Goal: Task Accomplishment & Management: Manage account settings

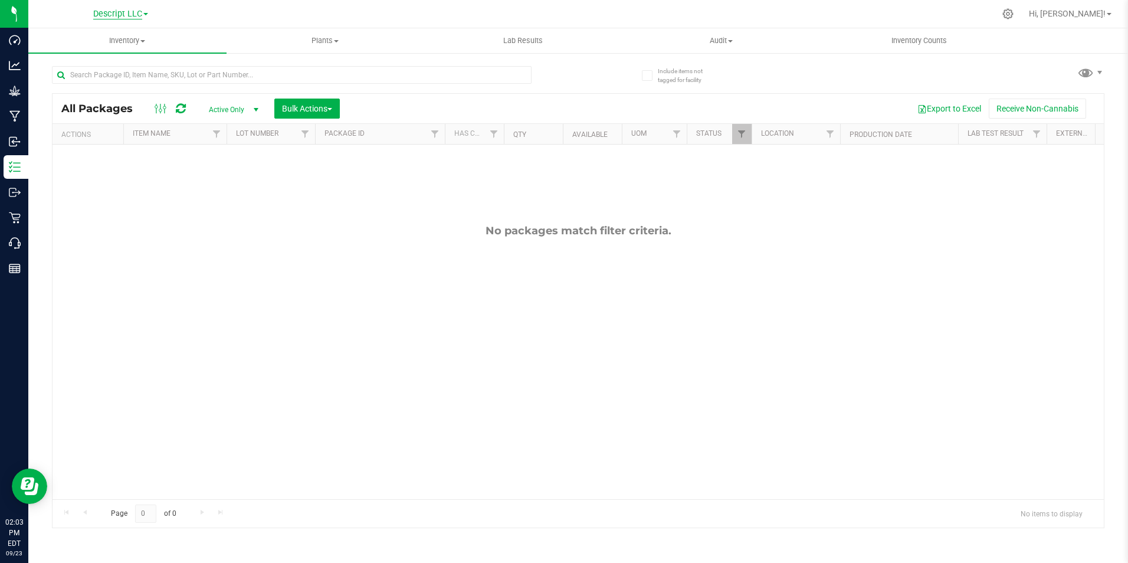
click at [142, 13] on span "Descript LLC" at bounding box center [117, 14] width 49 height 11
click at [134, 73] on link "Green [PERSON_NAME] Venture LLC." at bounding box center [120, 73] width 172 height 16
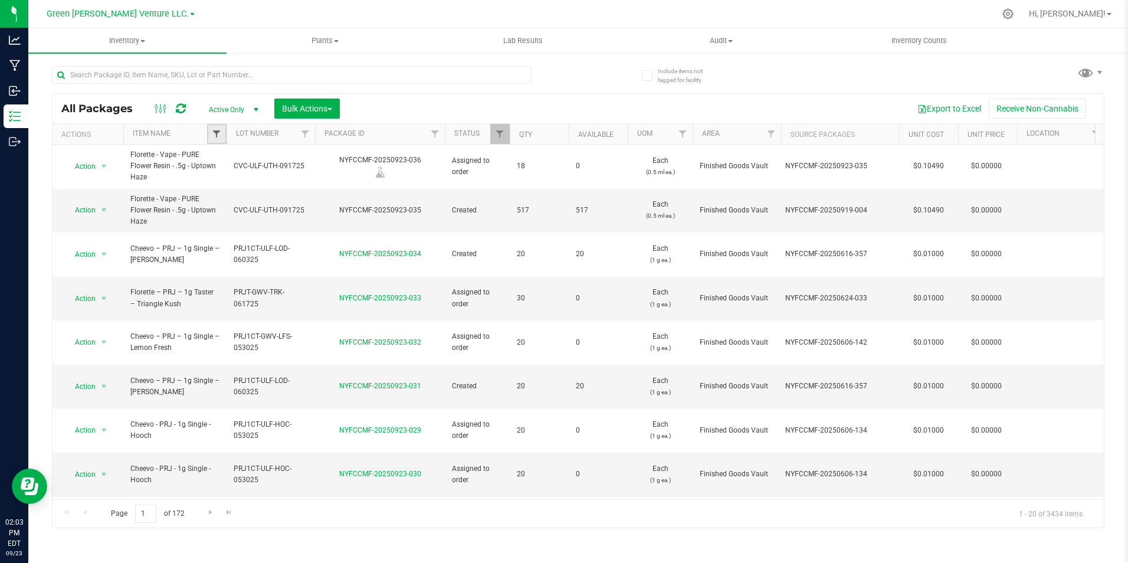
click at [219, 134] on span "Filter" at bounding box center [216, 133] width 9 height 9
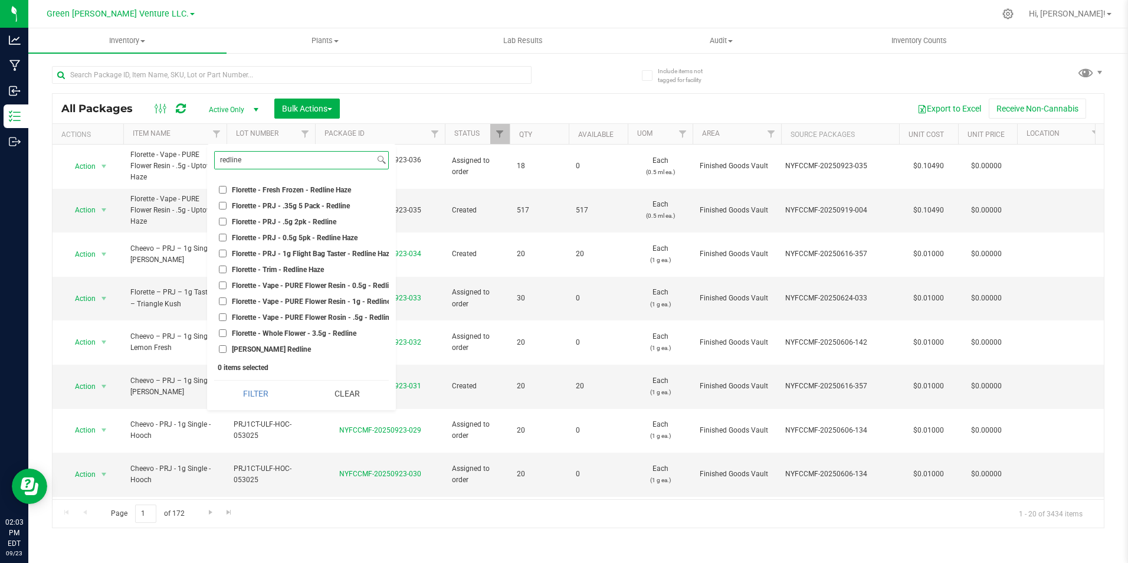
scroll to position [119, 0]
type input "redline"
click at [339, 282] on span "Florette - Vape - PURE Flower Resin - 0.5g - Redline Haze" at bounding box center [323, 285] width 182 height 7
click at [226, 281] on input "Florette - Vape - PURE Flower Resin - 0.5g - Redline Haze" at bounding box center [223, 285] width 8 height 8
checkbox input "true"
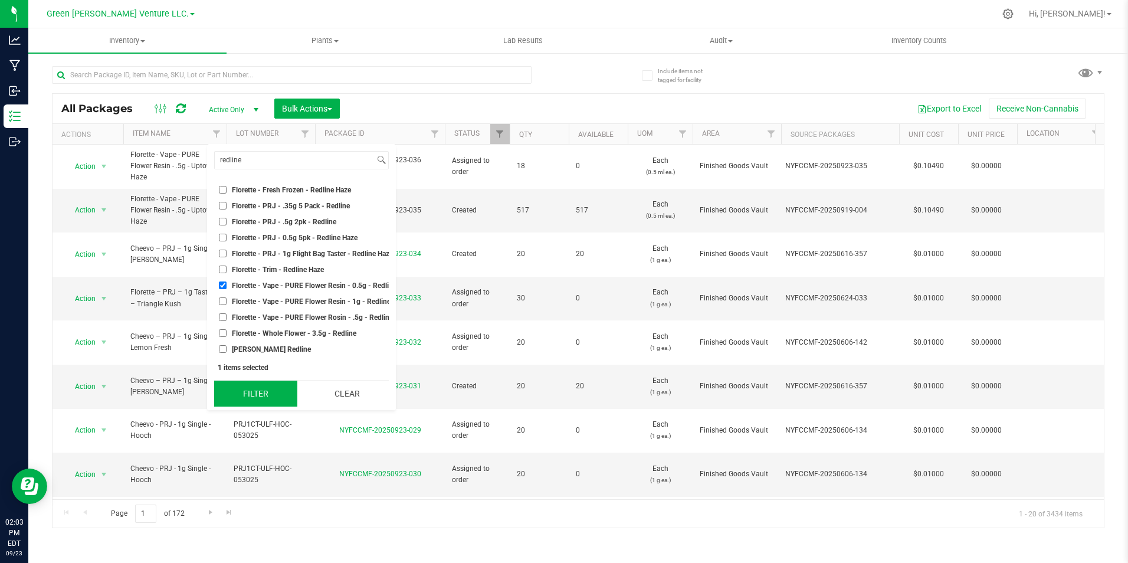
click at [278, 397] on button "Filter" at bounding box center [255, 393] width 83 height 26
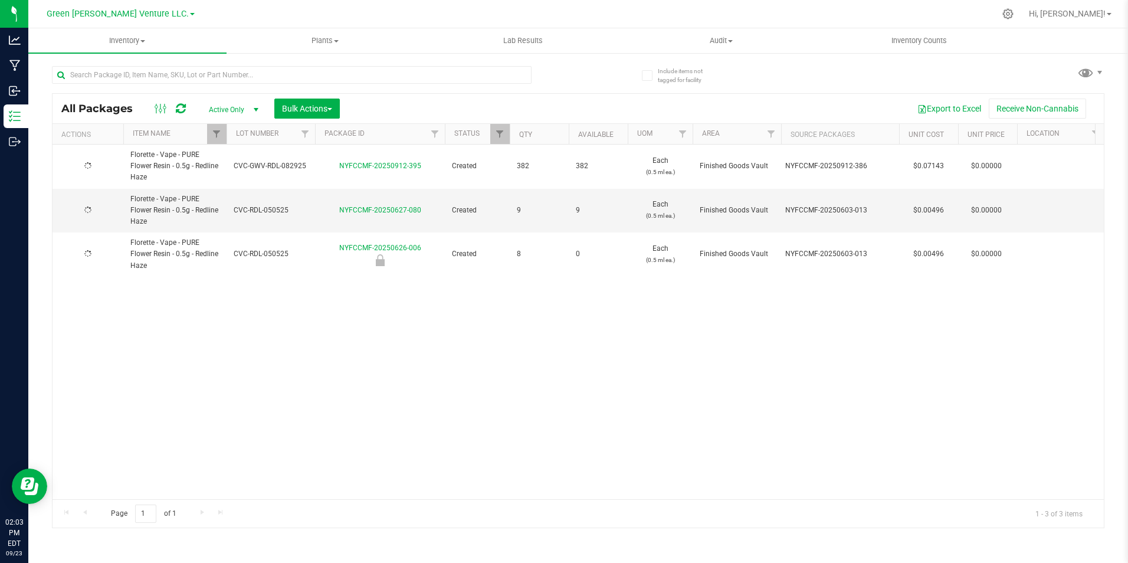
type input "[DATE]"
click at [373, 311] on div "Action Action Adjust qty Create package Edit attributes Global inventory Locate…" at bounding box center [577, 321] width 1051 height 354
click at [356, 80] on input "text" at bounding box center [291, 75] width 479 height 18
click at [1013, 16] on icon at bounding box center [1007, 13] width 11 height 11
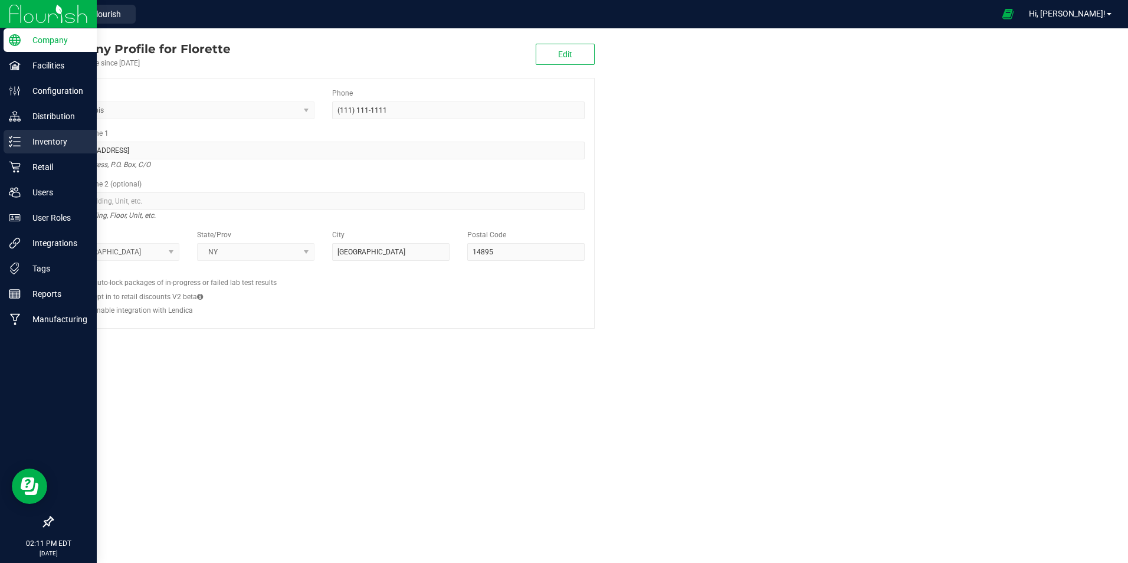
click at [13, 134] on div "Inventory" at bounding box center [50, 142] width 93 height 24
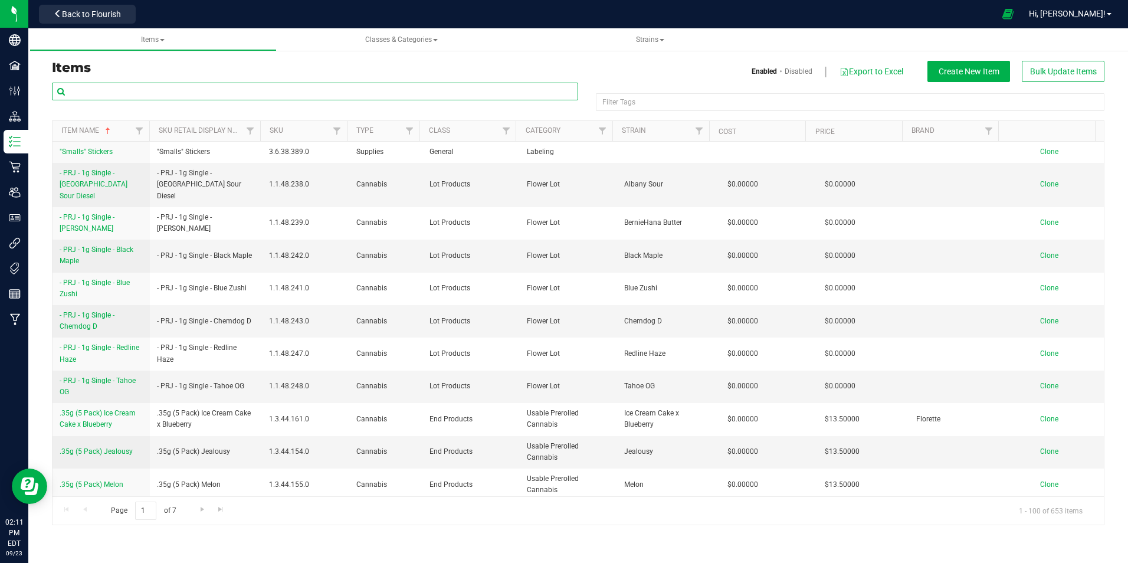
click at [144, 92] on input "text" at bounding box center [315, 92] width 526 height 18
type input "tropical [PERSON_NAME]"
click at [188, 66] on h3 "Items" at bounding box center [310, 68] width 517 height 14
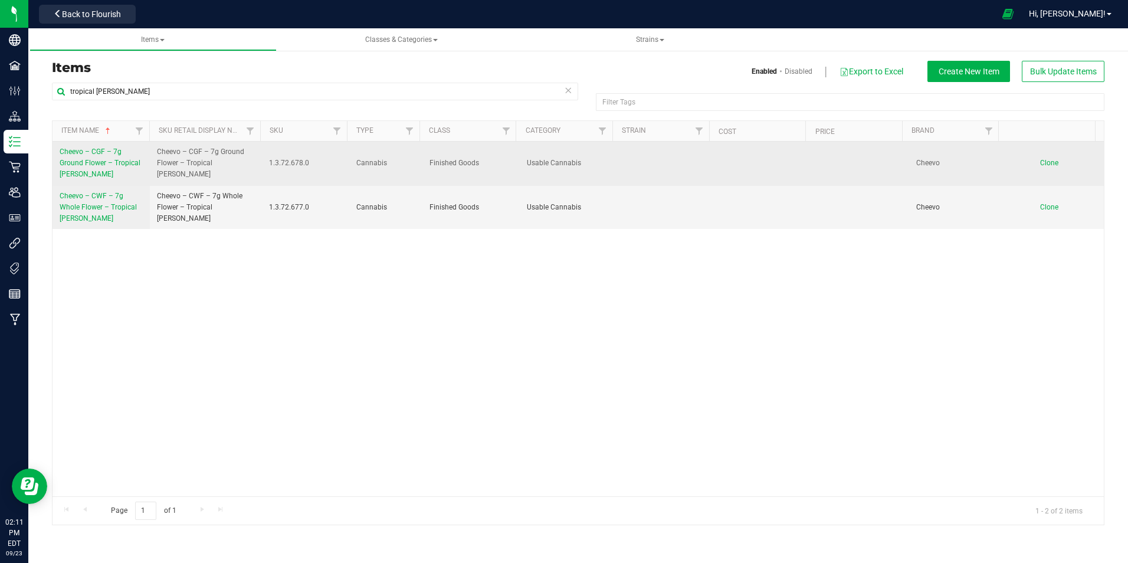
click at [106, 155] on span "Cheevo – CGF – 7g Ground Flower – Tropical [PERSON_NAME]" at bounding box center [100, 162] width 81 height 31
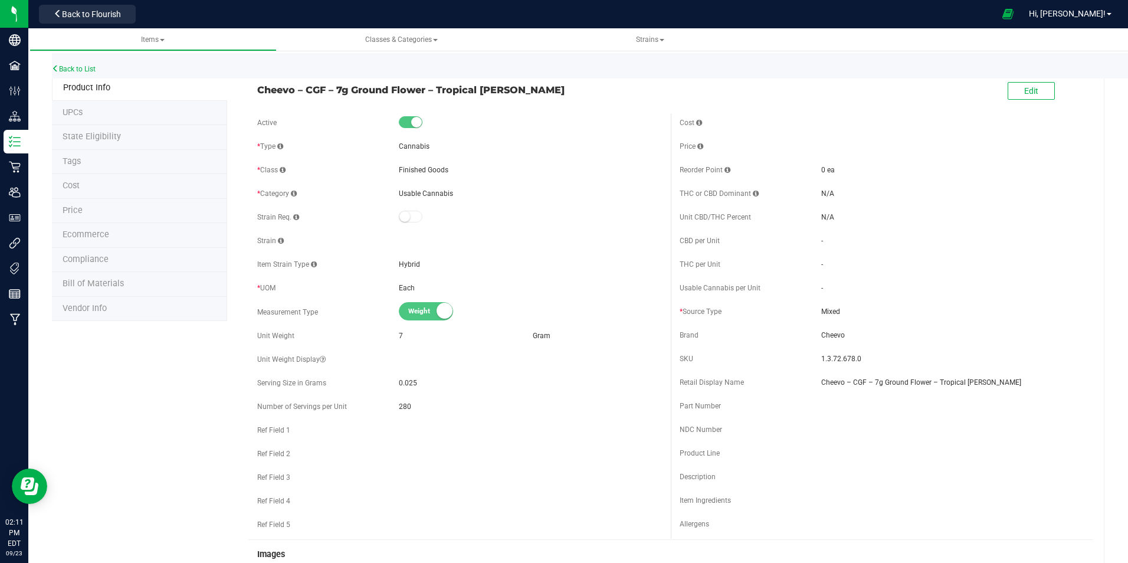
click at [124, 238] on li "Ecommerce" at bounding box center [139, 235] width 175 height 25
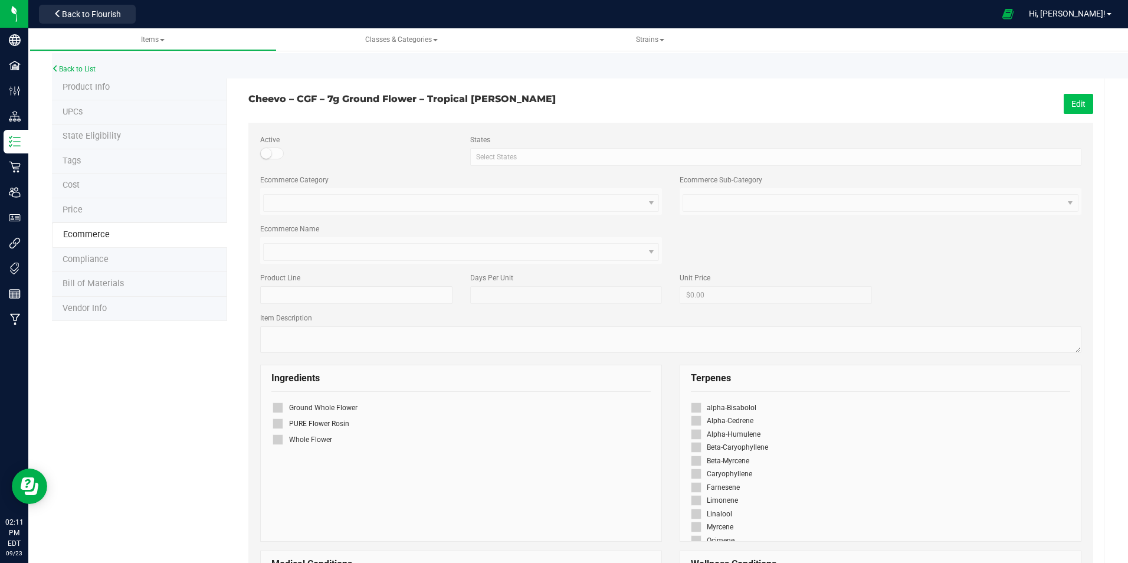
click at [1063, 98] on button "Edit" at bounding box center [1077, 104] width 29 height 20
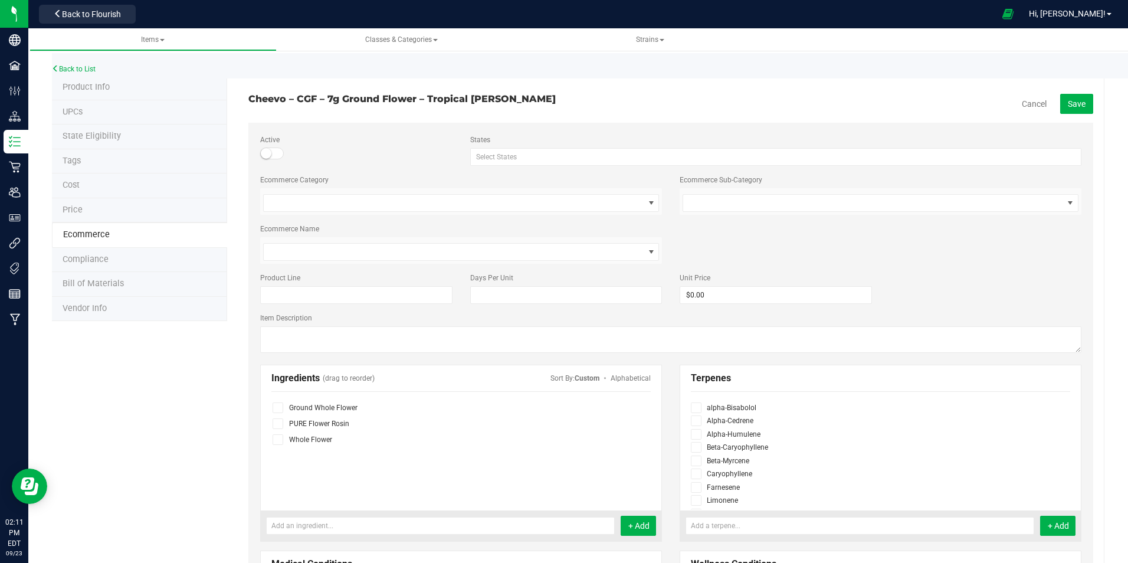
click at [269, 150] on small at bounding box center [266, 153] width 11 height 11
click at [1060, 104] on button "Save" at bounding box center [1076, 104] width 33 height 20
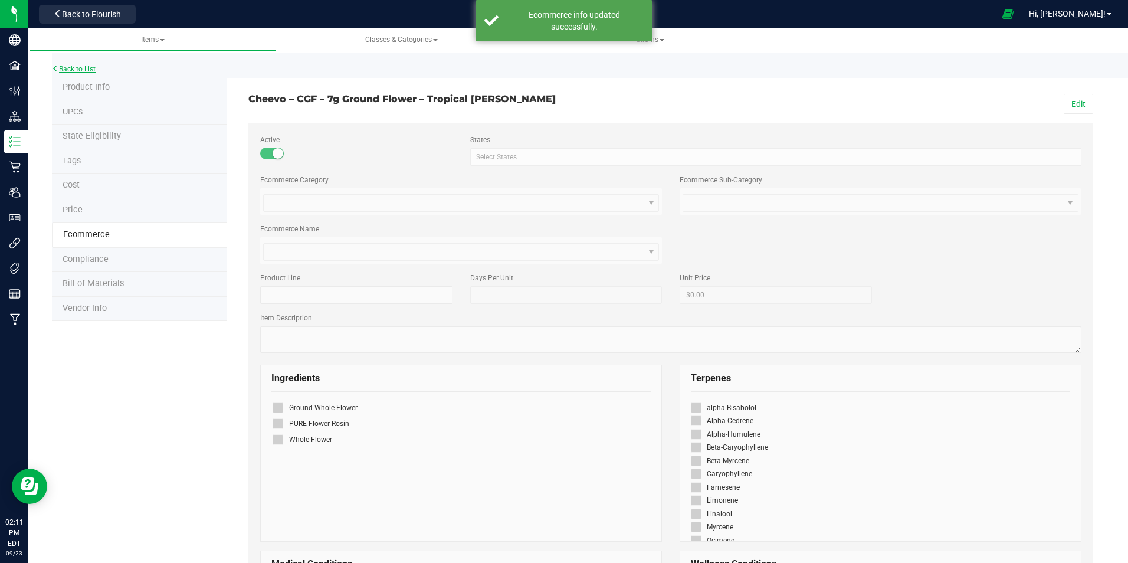
click at [87, 67] on link "Back to List" at bounding box center [74, 69] width 44 height 8
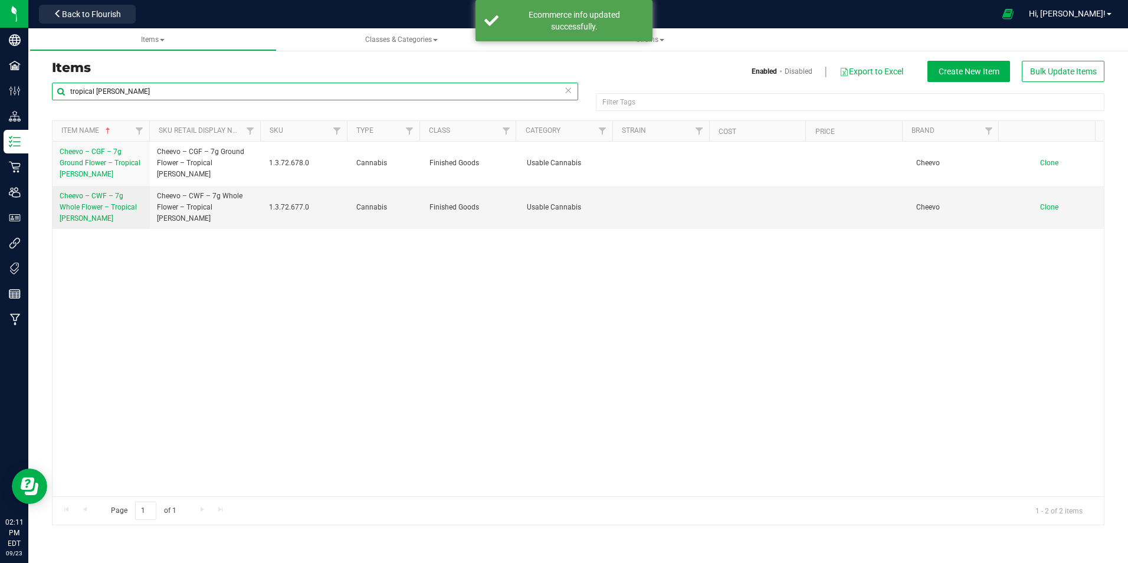
drag, startPoint x: 141, startPoint y: 88, endPoint x: 56, endPoint y: 88, distance: 84.9
click at [56, 88] on input "tropical [PERSON_NAME]" at bounding box center [315, 92] width 526 height 18
type input "blueberry diesel"
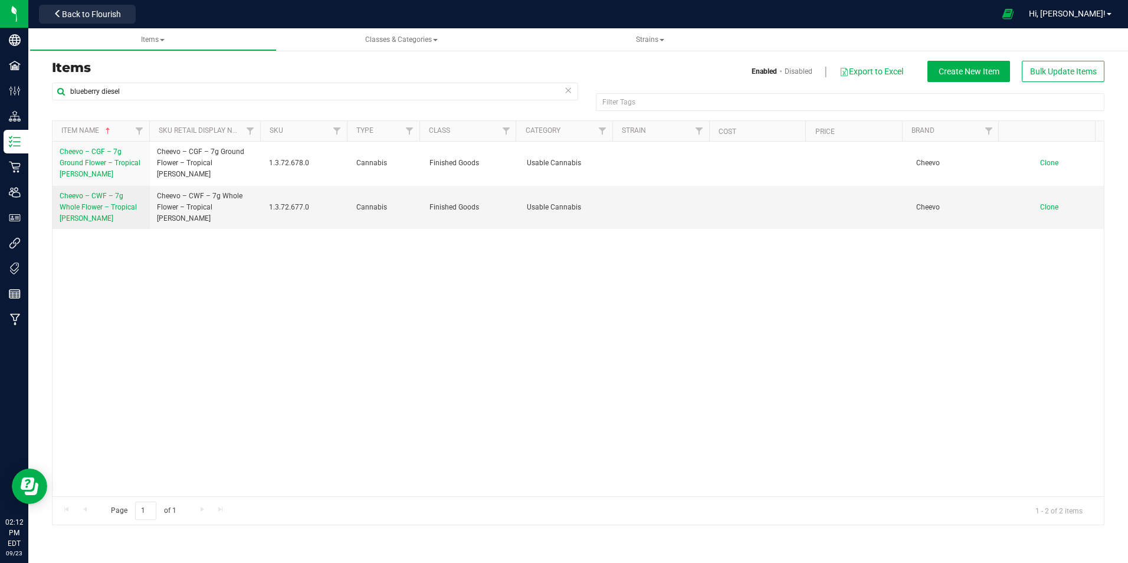
click at [117, 78] on div "Items Enabled Disabled Export to Excel Create New Item Bulk Update Items" at bounding box center [578, 71] width 1070 height 21
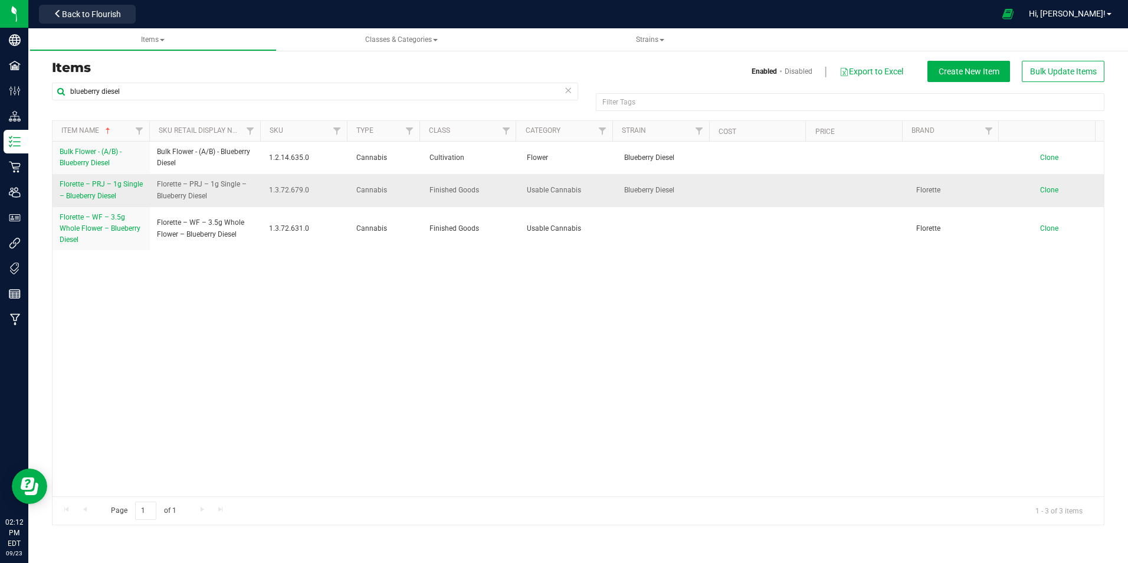
click at [96, 191] on span "Florette – PRJ – 1g Single – Blueberry Diesel" at bounding box center [101, 189] width 83 height 19
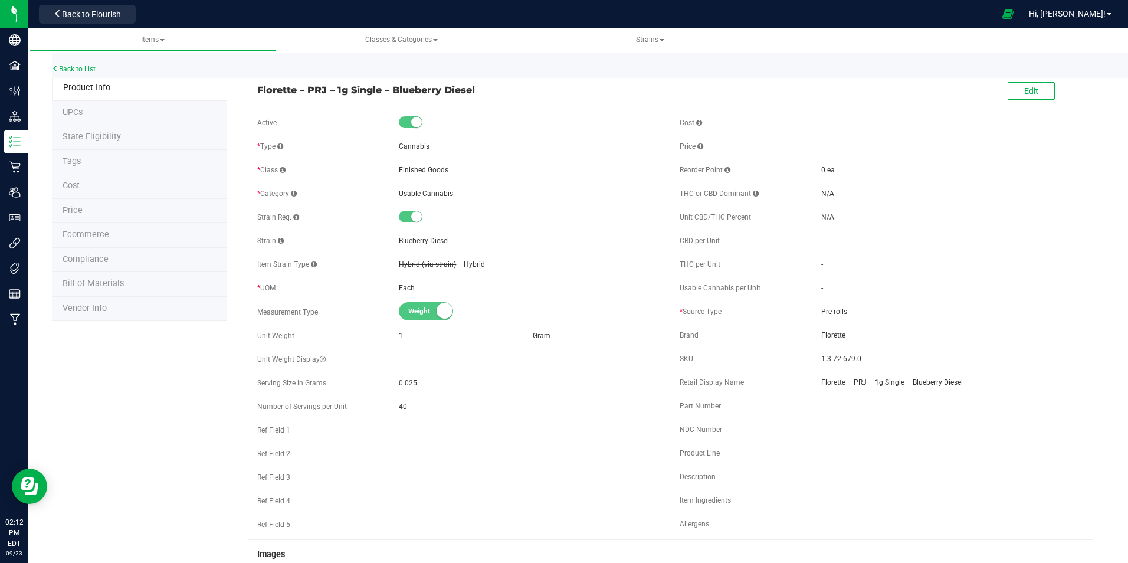
click at [77, 231] on span "Ecommerce" at bounding box center [86, 234] width 47 height 10
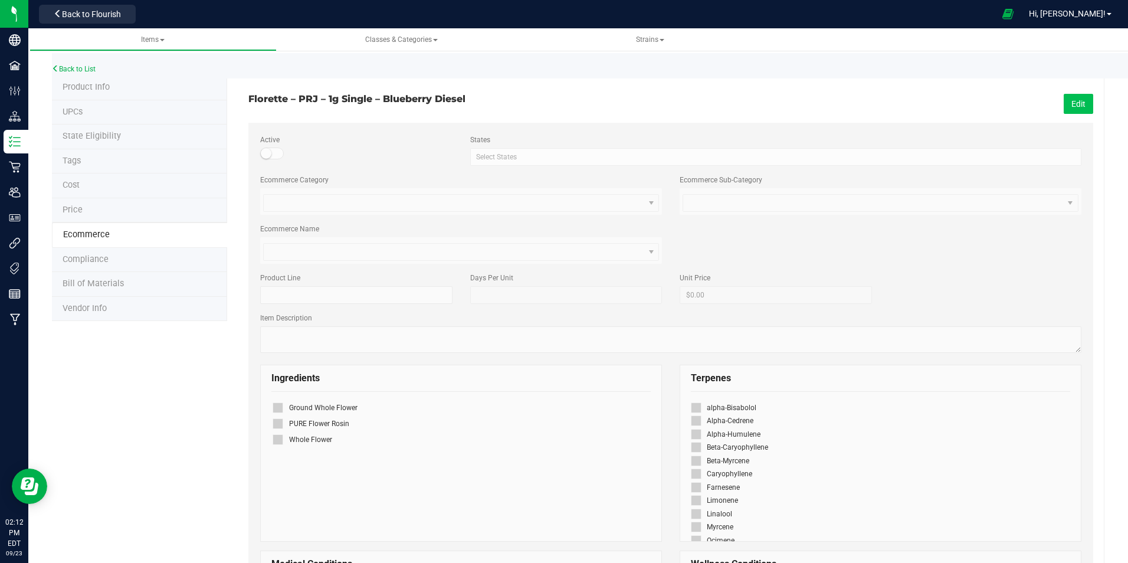
click at [1066, 97] on button "Edit" at bounding box center [1077, 104] width 29 height 20
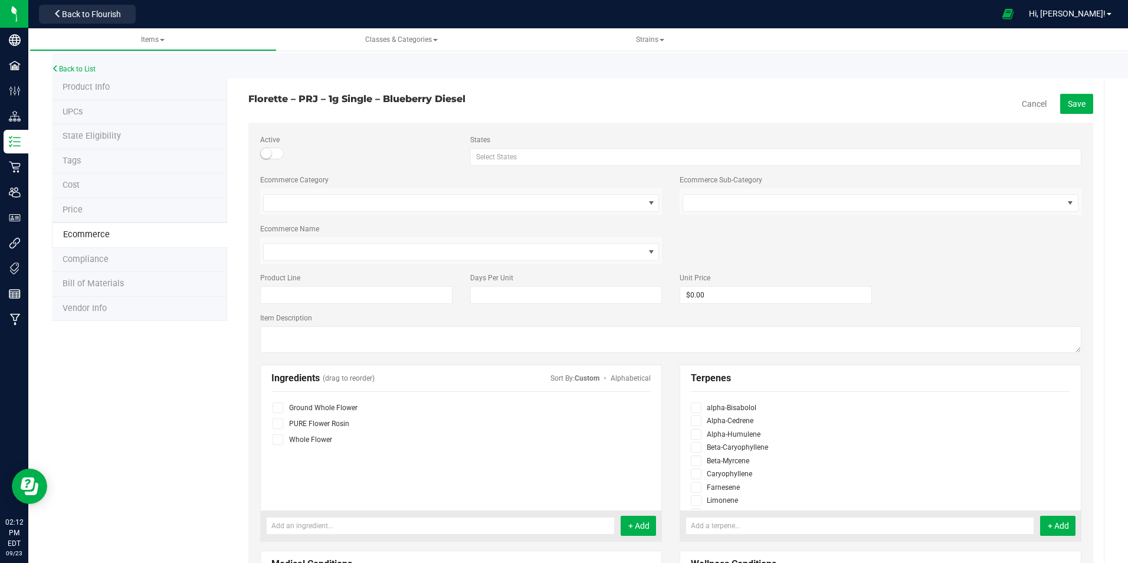
click at [273, 153] on span at bounding box center [272, 153] width 24 height 12
click at [1074, 102] on span "Save" at bounding box center [1076, 103] width 18 height 9
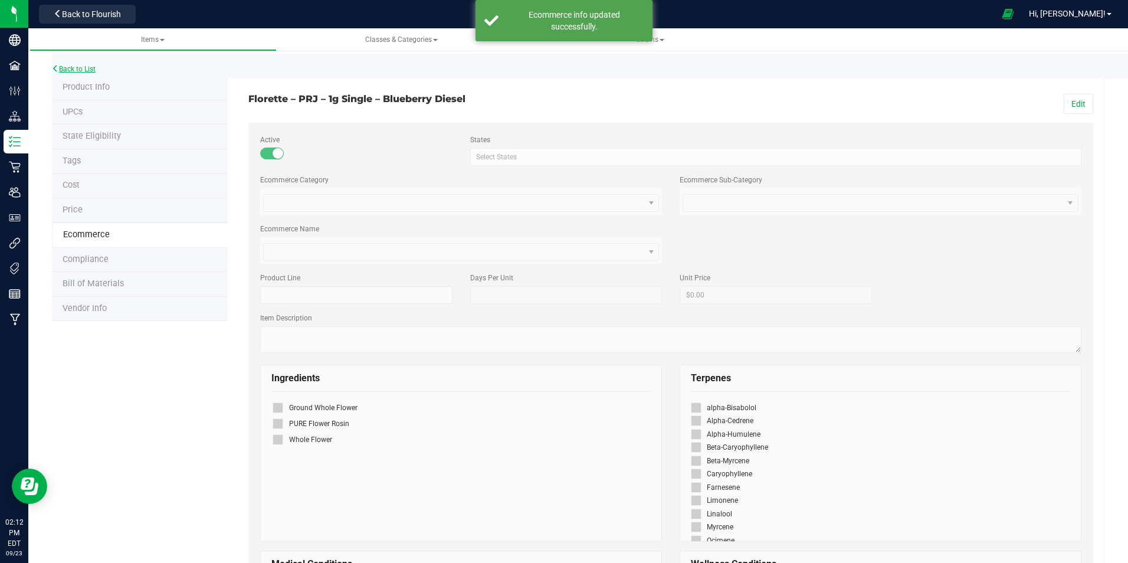
click at [90, 65] on link "Back to List" at bounding box center [74, 69] width 44 height 8
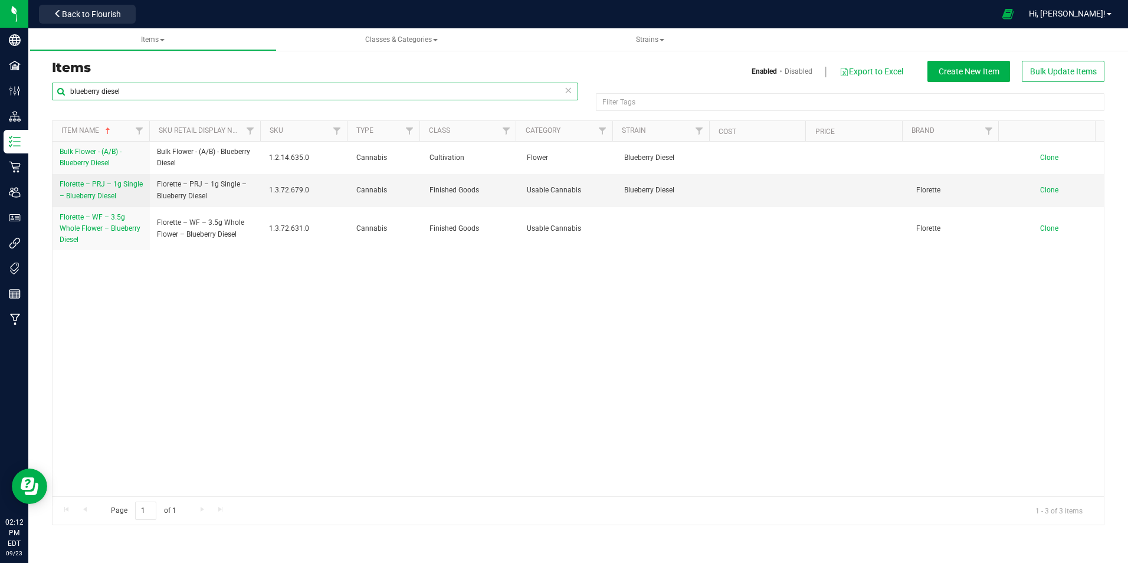
drag, startPoint x: 160, startPoint y: 90, endPoint x: 55, endPoint y: 90, distance: 104.4
click at [55, 90] on input "blueberry diesel" at bounding box center [315, 92] width 526 height 18
type input "uptown haze"
click at [160, 81] on div "Items Enabled Disabled Export to Excel Create New Item Bulk Update Items" at bounding box center [578, 71] width 1070 height 21
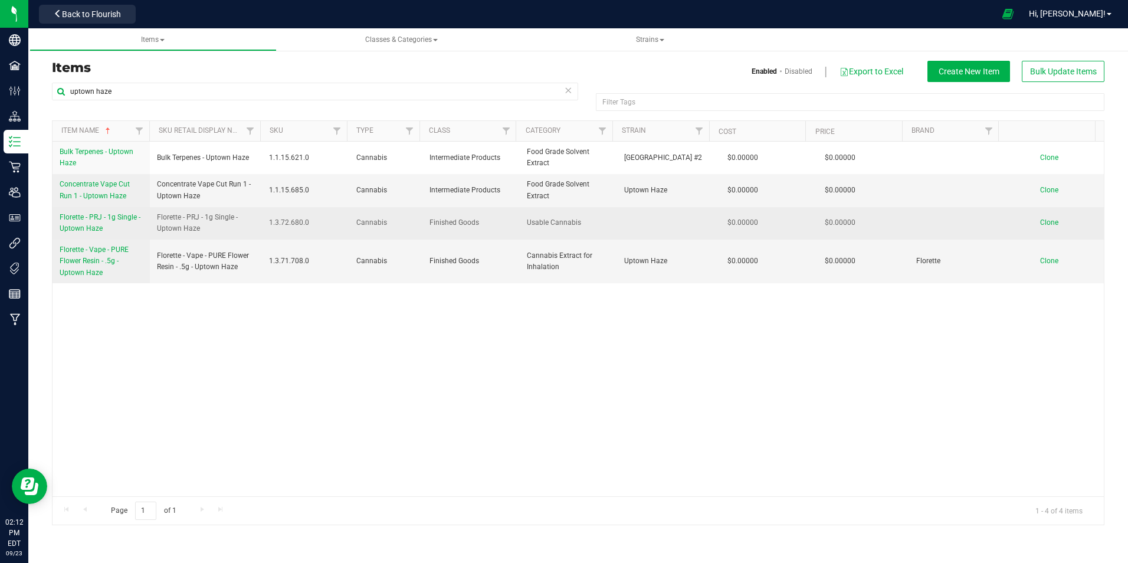
click at [103, 221] on span "Florette - PRJ - 1g Single - Uptown Haze" at bounding box center [100, 222] width 81 height 19
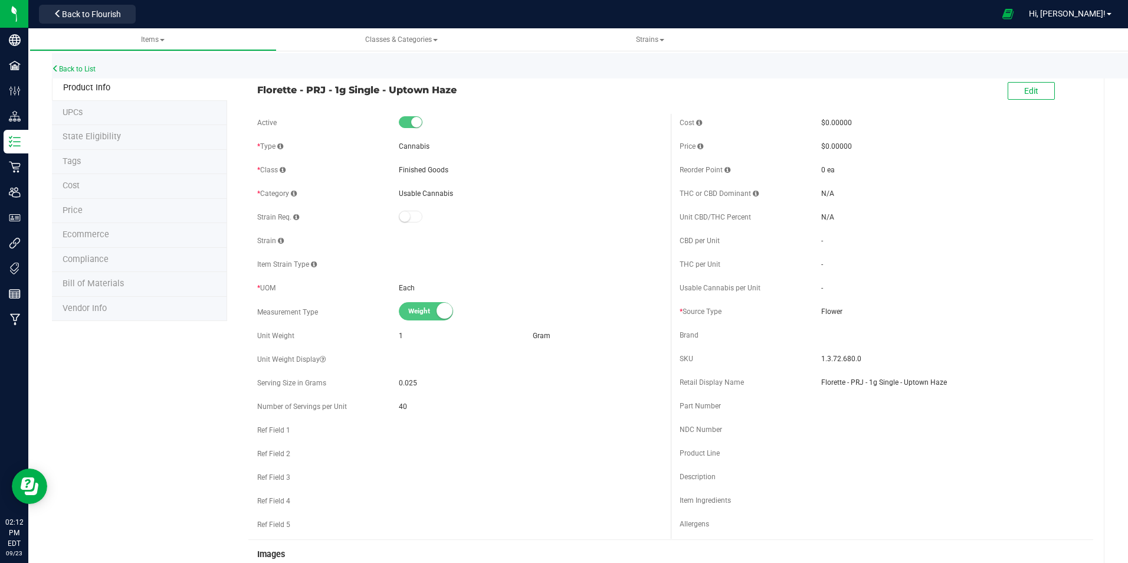
click at [96, 233] on span "Ecommerce" at bounding box center [86, 234] width 47 height 10
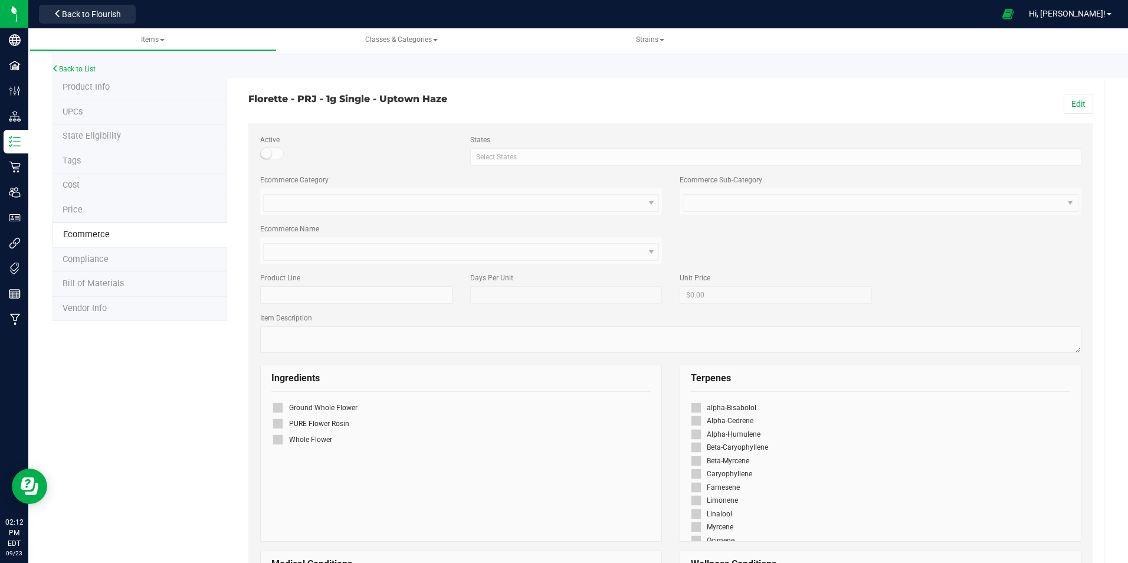
click at [1087, 98] on div "Edit" at bounding box center [886, 104] width 431 height 20
click at [1063, 100] on button "Edit" at bounding box center [1077, 104] width 29 height 20
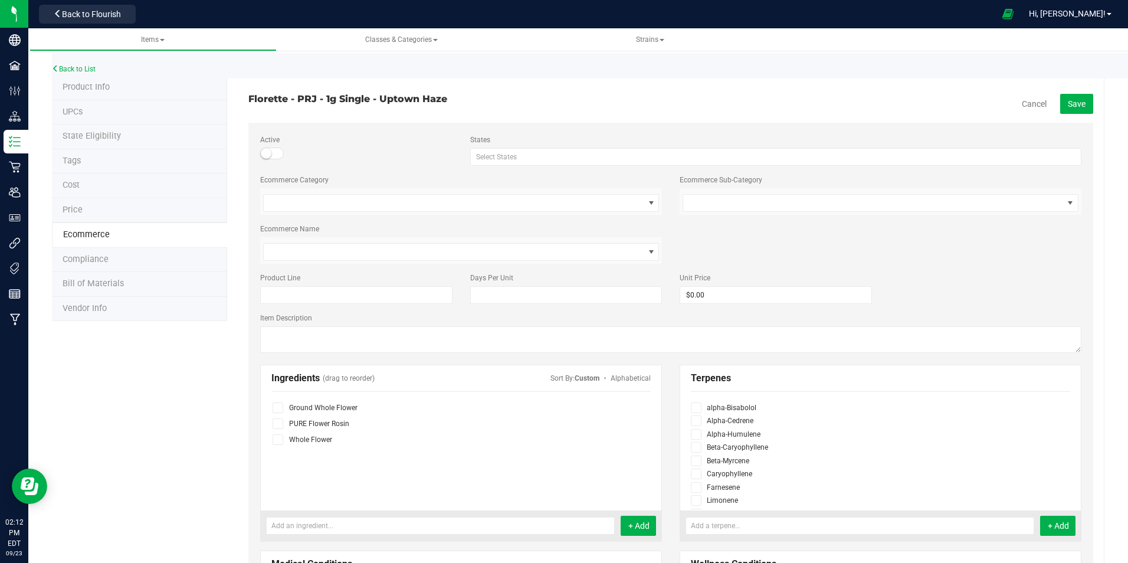
click at [267, 153] on small at bounding box center [266, 153] width 11 height 11
click at [1067, 100] on span "Save" at bounding box center [1076, 103] width 18 height 9
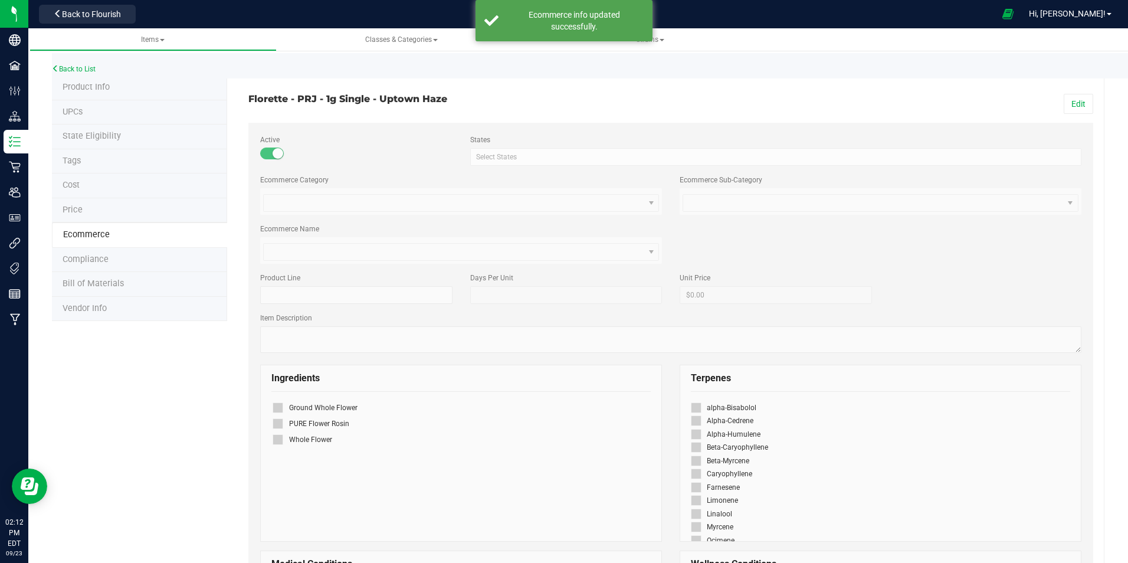
click at [86, 64] on div "Back to List" at bounding box center [616, 65] width 1128 height 25
click at [79, 67] on link "Back to List" at bounding box center [74, 69] width 44 height 8
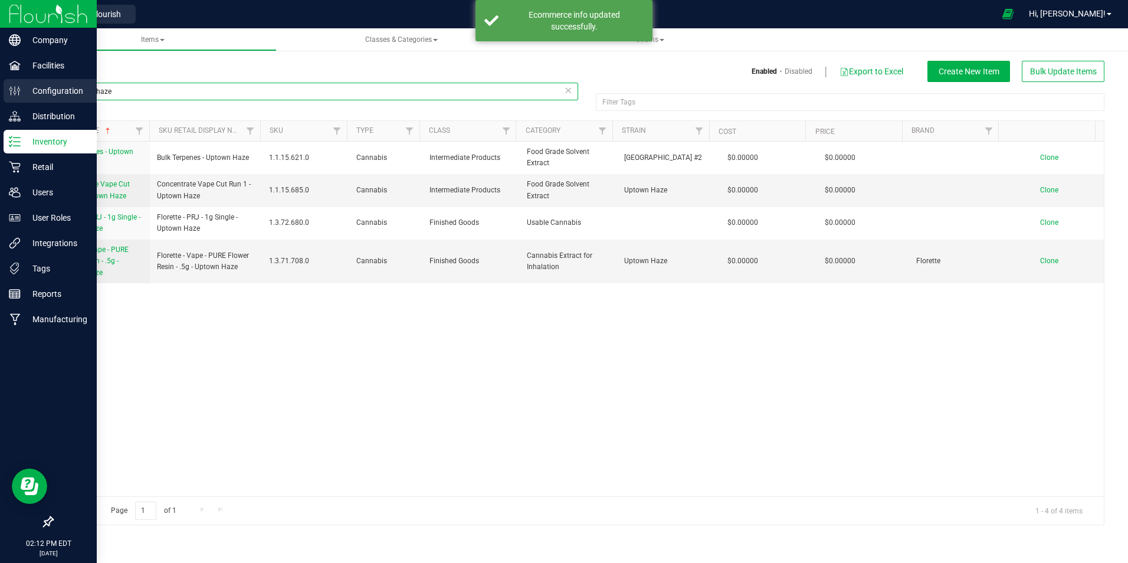
drag, startPoint x: 165, startPoint y: 93, endPoint x: 21, endPoint y: 92, distance: 143.9
click at [21, 92] on div "Company Facilities Configuration Distribution Inventory Retail Users User Roles…" at bounding box center [564, 281] width 1128 height 563
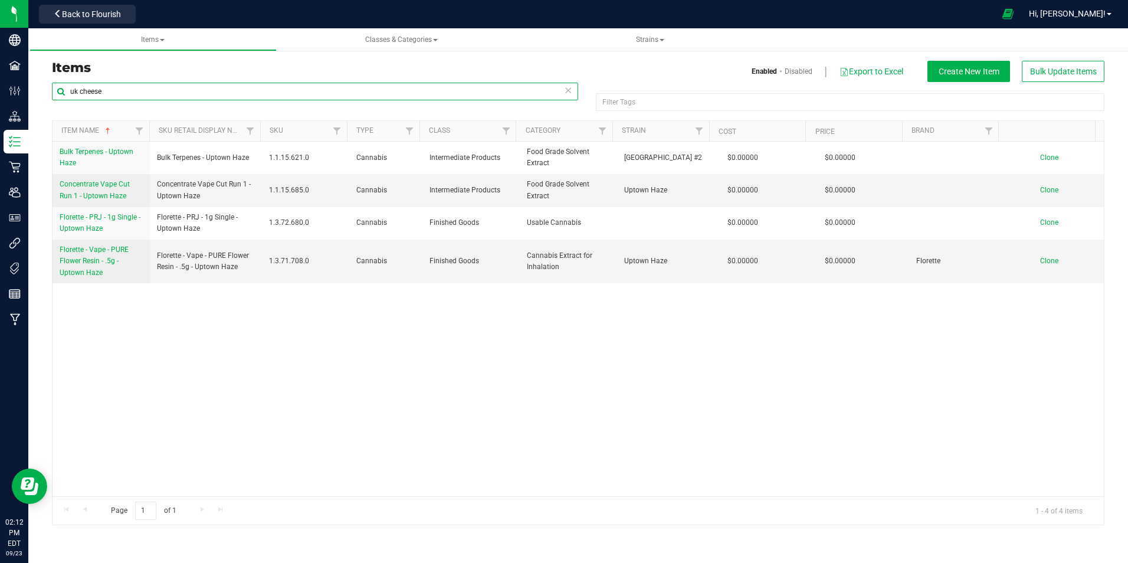
type input "uk cheese"
click at [219, 58] on div "Items Enabled Disabled Export to Excel Create New Item Bulk Update Items uk che…" at bounding box center [578, 285] width 1052 height 479
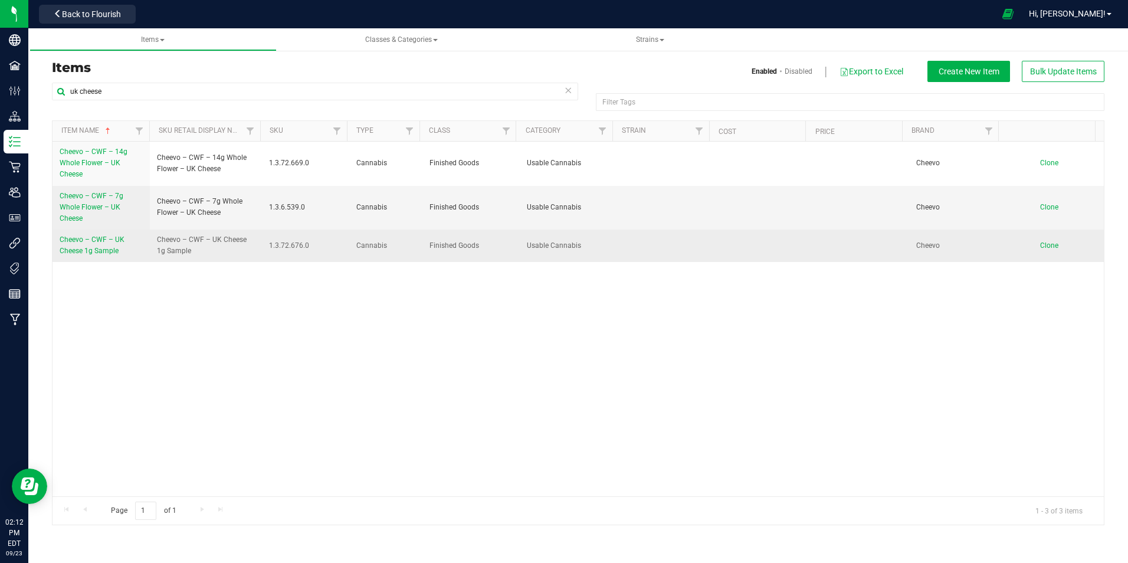
click at [95, 244] on span "Cheevo – CWF – UK Cheese 1g Sample" at bounding box center [92, 244] width 65 height 19
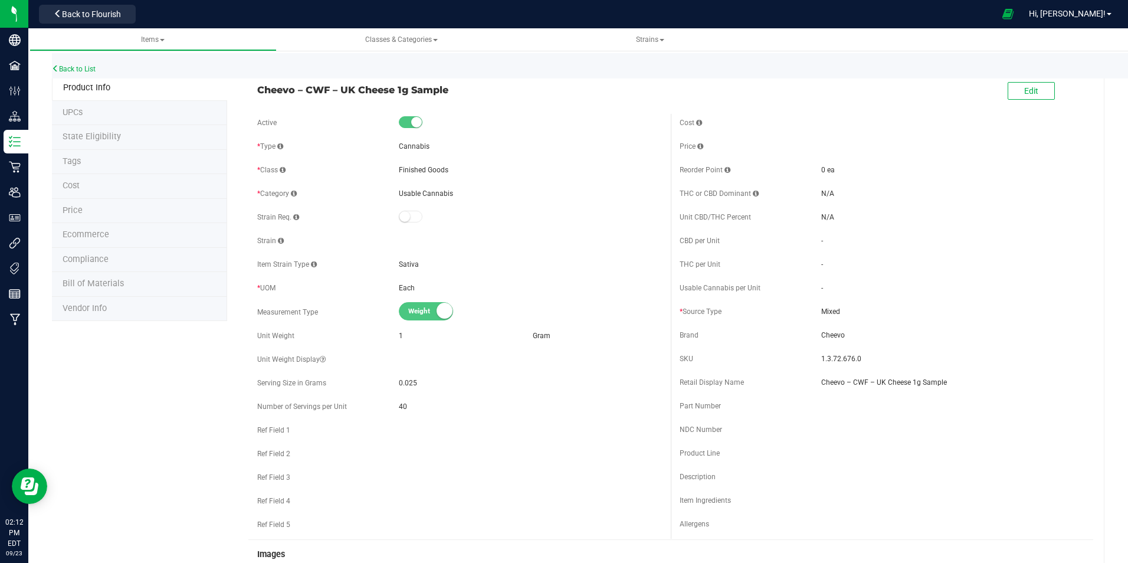
click at [110, 239] on li "Ecommerce" at bounding box center [139, 235] width 175 height 25
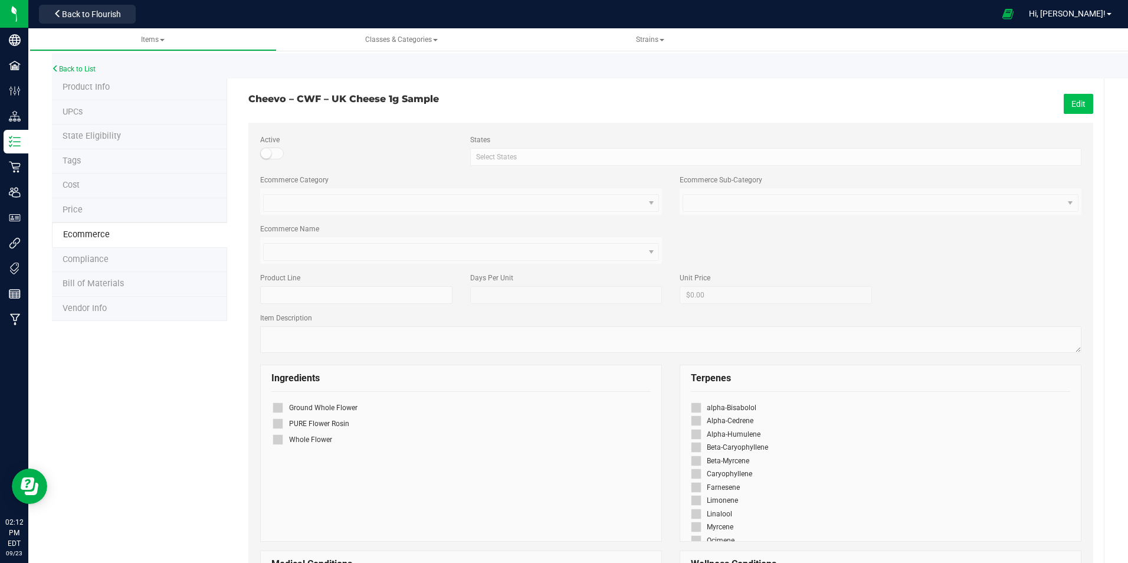
drag, startPoint x: 1073, startPoint y: 90, endPoint x: 1073, endPoint y: 98, distance: 7.7
click at [1073, 97] on div "Cheevo – CWF – UK Cheese 1g Sample Edit Active States Select States AK AL AR AZ…" at bounding box center [670, 495] width 845 height 839
click at [1072, 101] on button "Edit" at bounding box center [1077, 104] width 29 height 20
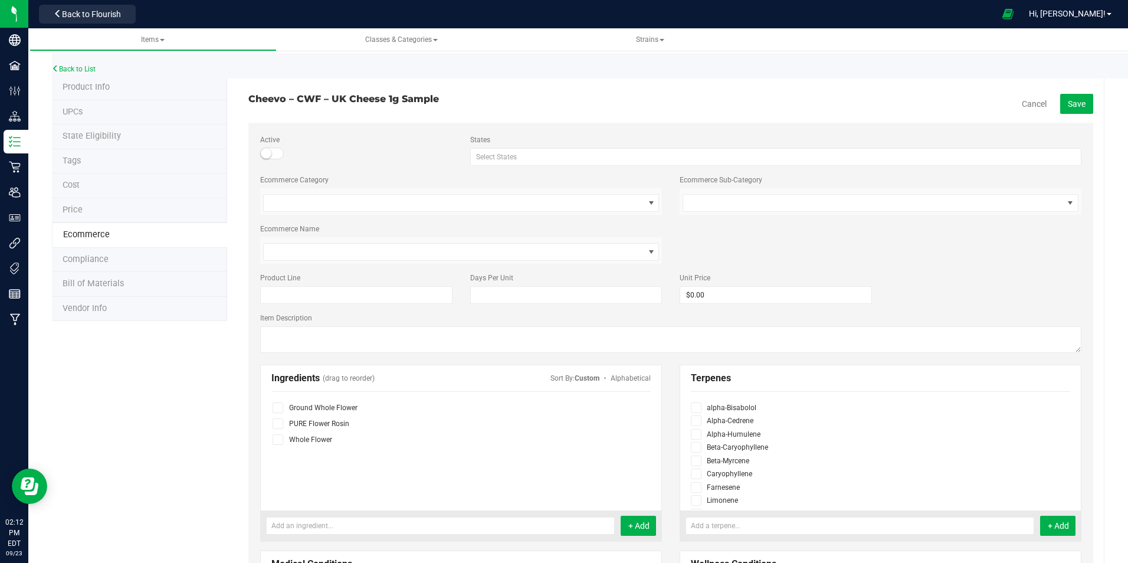
click at [267, 150] on small at bounding box center [266, 153] width 11 height 11
click at [1076, 99] on span "Save" at bounding box center [1076, 103] width 18 height 9
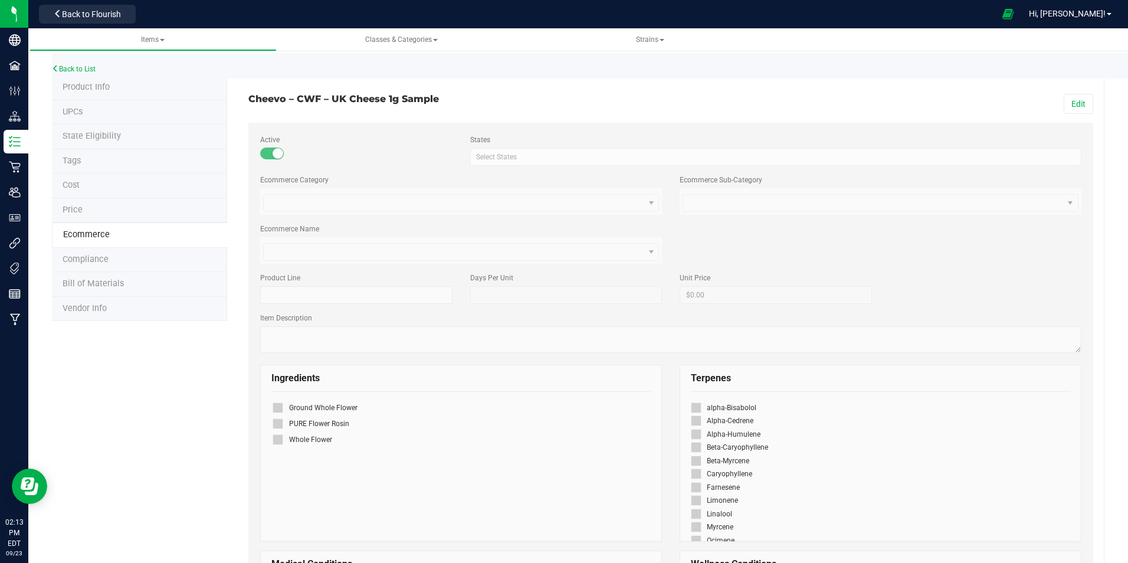
click at [449, 86] on div "Cheevo – CWF – UK Cheese 1g Sample Edit Active States Select States AK AL AR AZ…" at bounding box center [670, 495] width 845 height 839
